Goal: Information Seeking & Learning: Learn about a topic

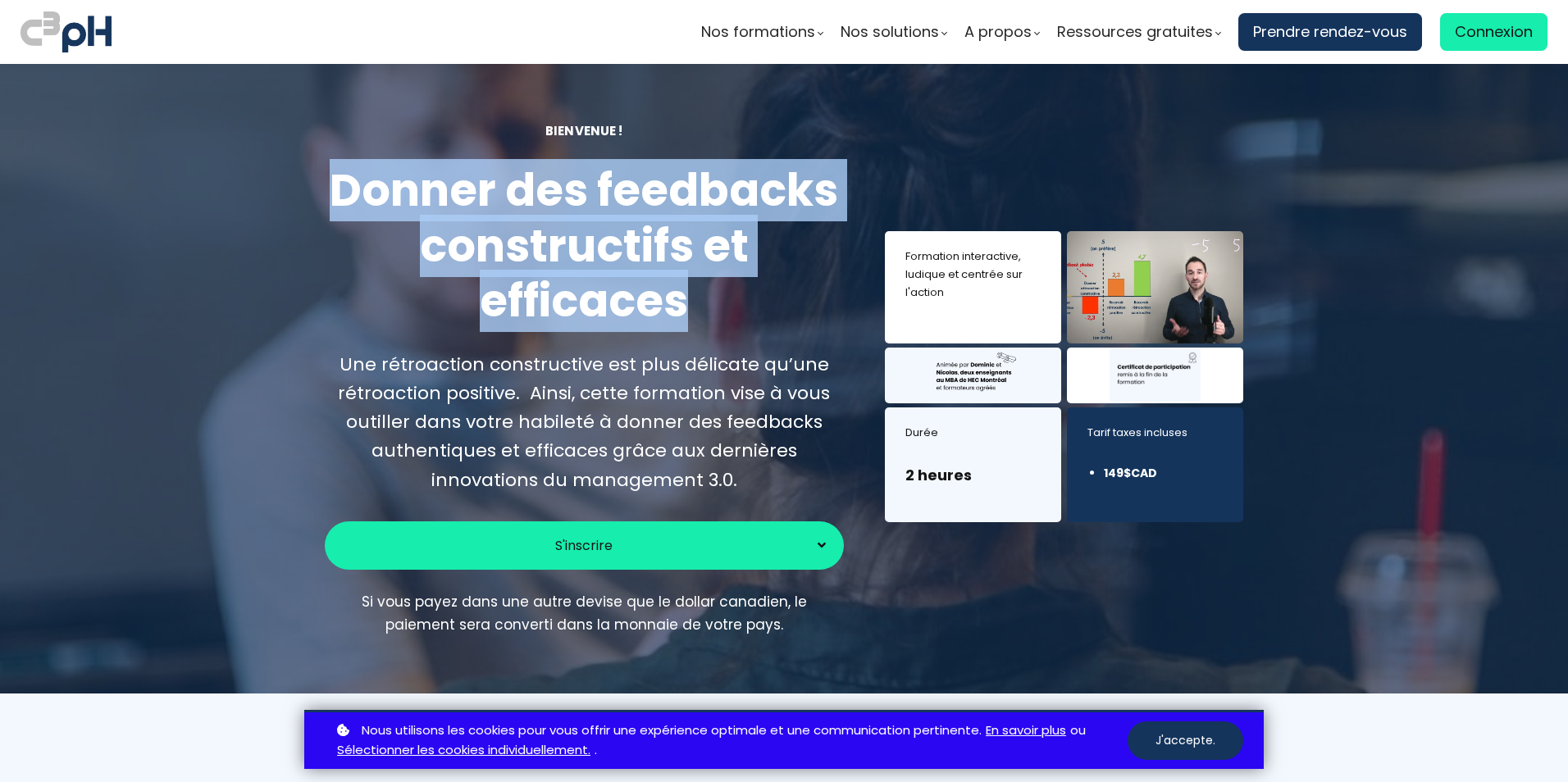
drag, startPoint x: 684, startPoint y: 310, endPoint x: 329, endPoint y: 184, distance: 376.7
click at [329, 184] on h1 "Donner des feedbacks constructifs et efficaces" at bounding box center [585, 246] width 519 height 166
copy h1 "Donner des feedbacks constructifs et efficaces"
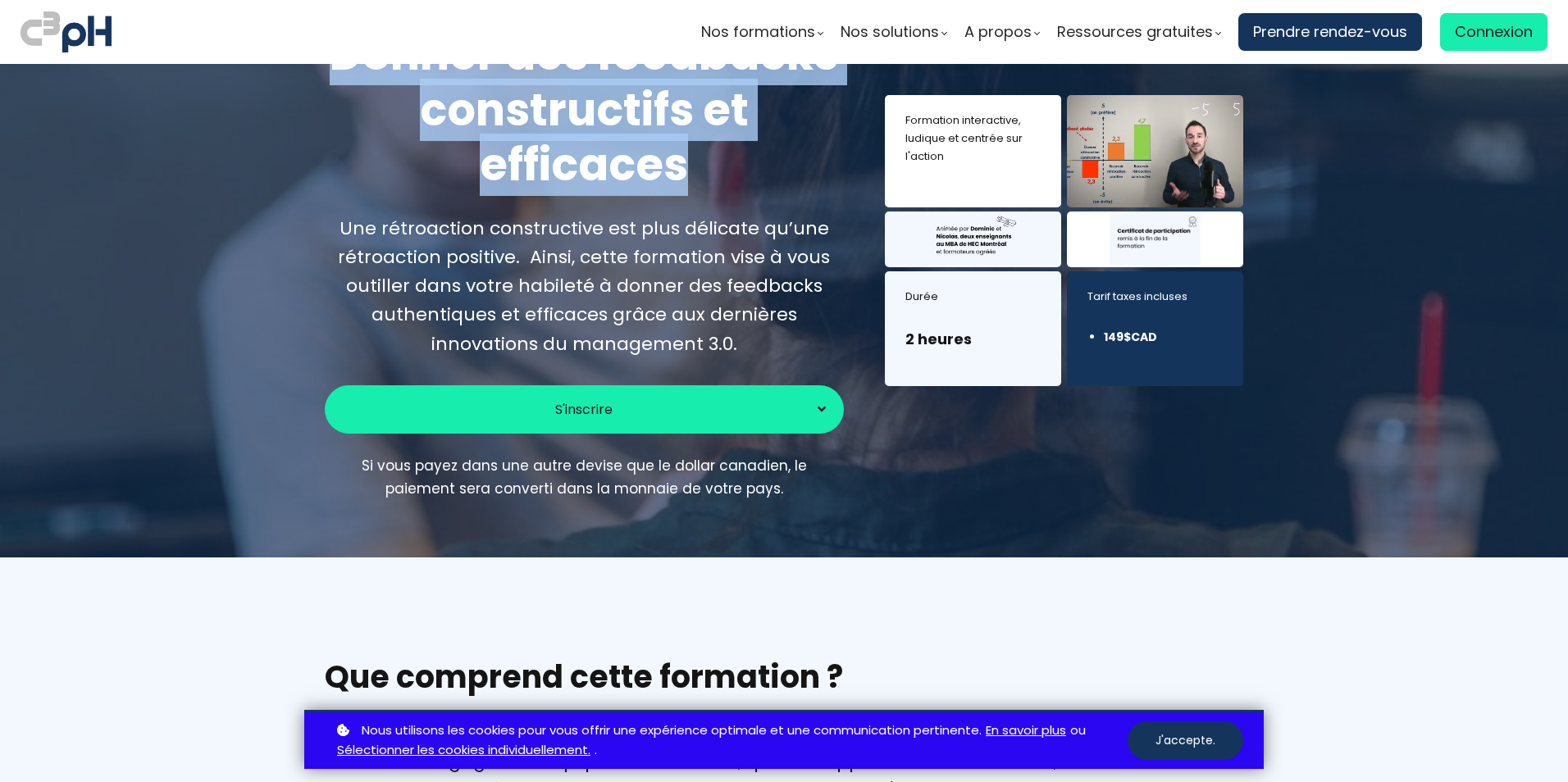
scroll to position [246, 0]
